Goal: Navigation & Orientation: Find specific page/section

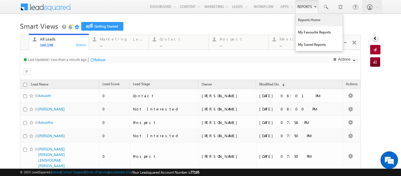
click at [301, 19] on link "Reports Home" at bounding box center [319, 20] width 47 height 12
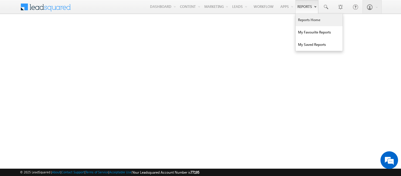
click at [304, 20] on link "Reports Home" at bounding box center [319, 20] width 47 height 12
